Goal: Task Accomplishment & Management: Use online tool/utility

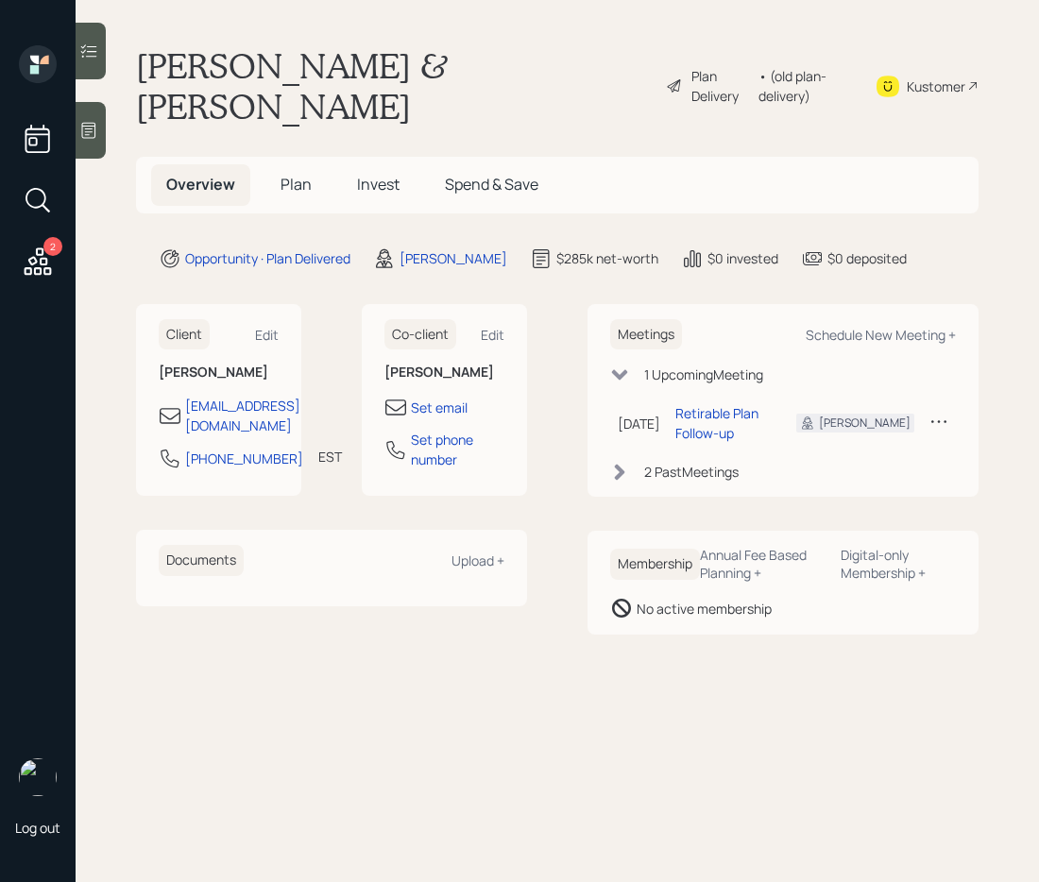
click at [286, 174] on span "Plan" at bounding box center [296, 184] width 31 height 21
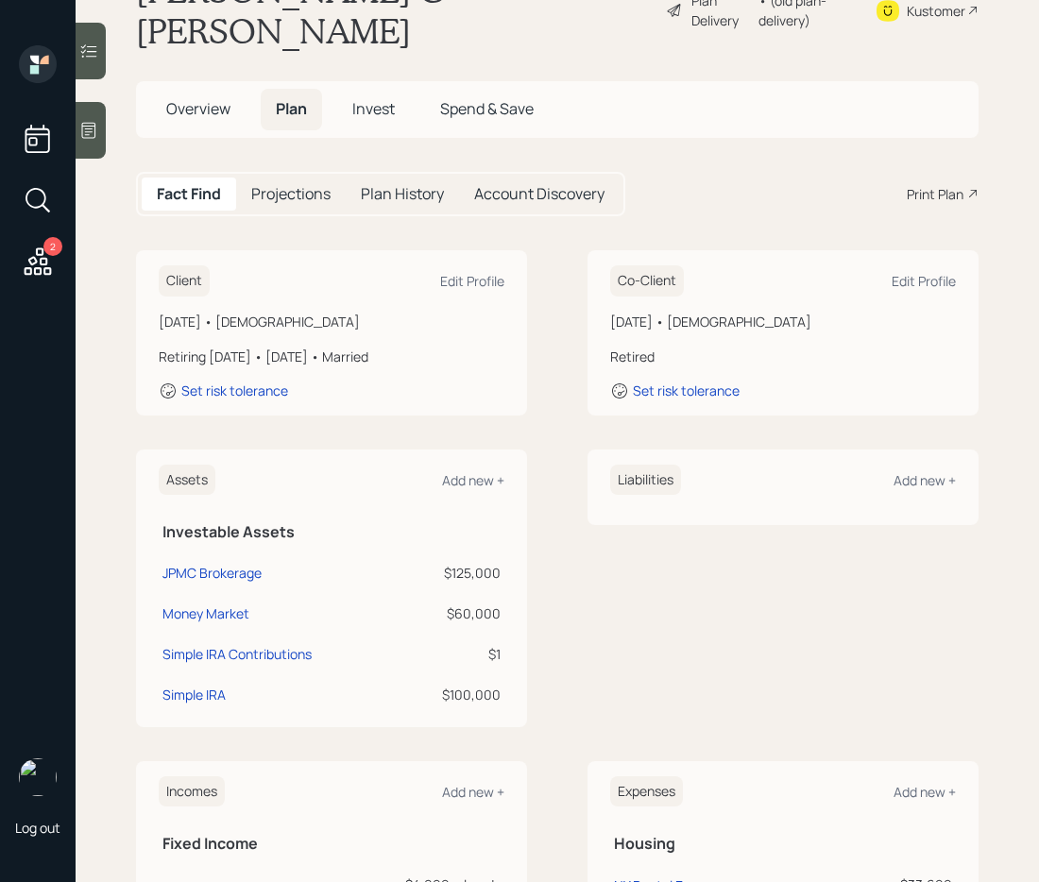
scroll to position [77, 0]
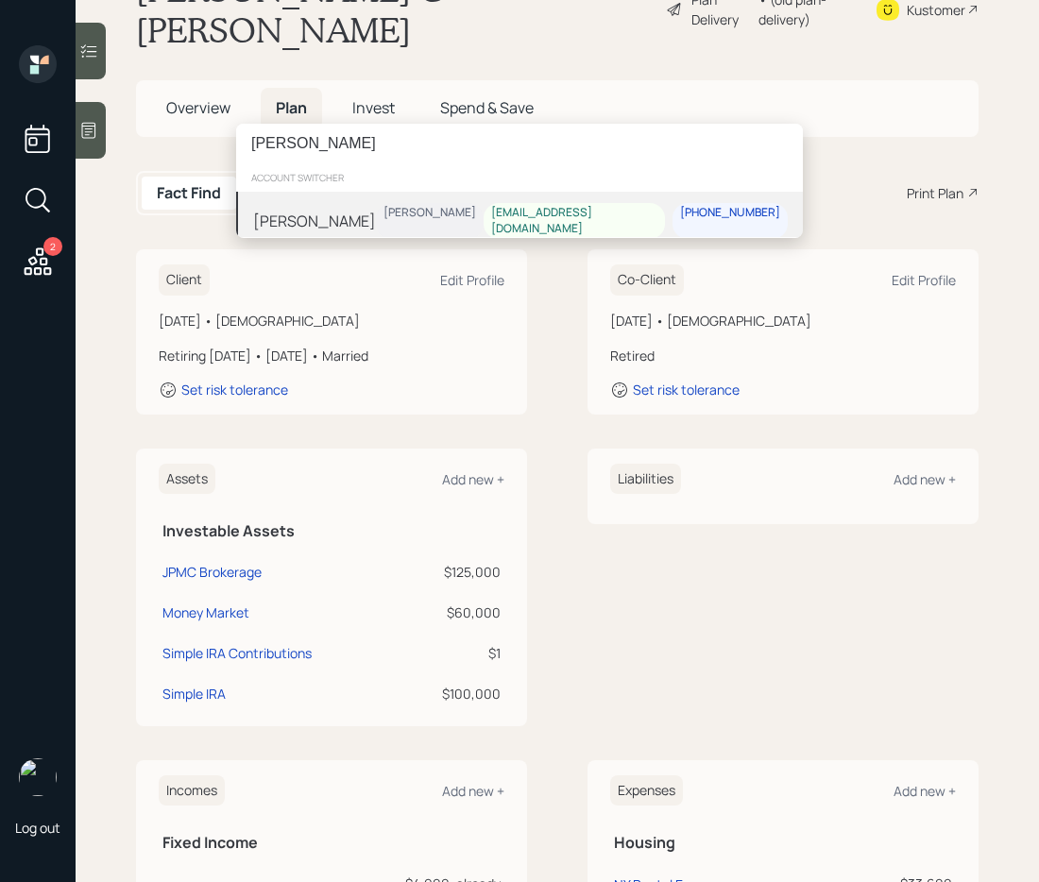
type input "[PERSON_NAME]"
click at [315, 210] on div "[PERSON_NAME]" at bounding box center [314, 221] width 123 height 23
